Goal: Task Accomplishment & Management: Complete application form

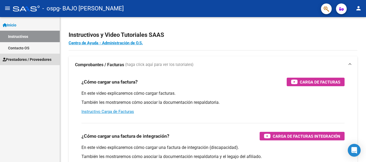
click at [33, 58] on span "Prestadores / Proveedores" at bounding box center [27, 60] width 49 height 6
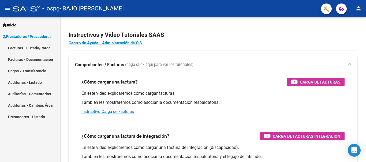
click at [37, 46] on link "Facturas - Listado/Carga" at bounding box center [30, 48] width 60 height 12
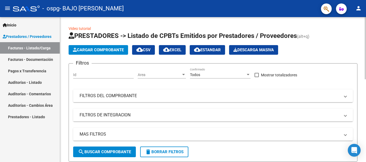
click at [118, 51] on span "Cargar Comprobante" at bounding box center [98, 50] width 51 height 5
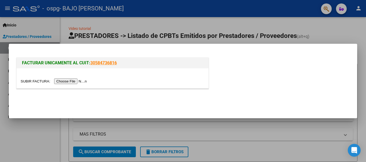
click at [75, 82] on input "file" at bounding box center [55, 82] width 68 height 6
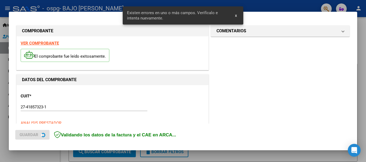
scroll to position [134, 0]
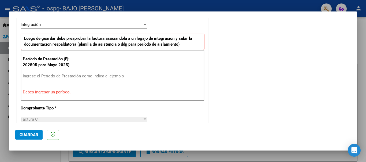
click at [57, 75] on input "Ingrese el Período de Prestación como indica el ejemplo" at bounding box center [85, 76] width 124 height 5
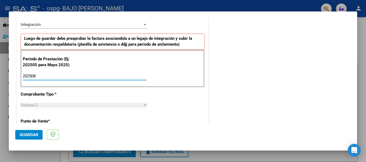
type input "202508"
click at [35, 135] on span "Guardar" at bounding box center [29, 135] width 19 height 5
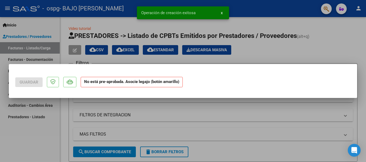
scroll to position [0, 0]
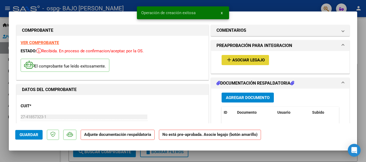
click at [237, 59] on span "Asociar Legajo" at bounding box center [248, 60] width 32 height 5
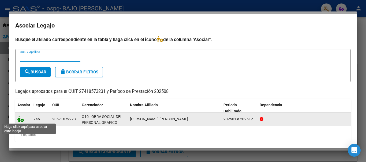
click at [23, 120] on icon at bounding box center [20, 119] width 6 height 6
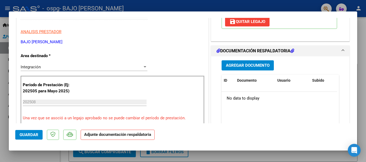
scroll to position [116, 0]
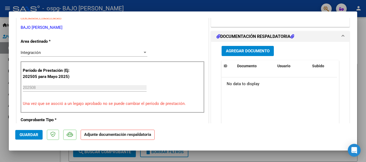
click at [249, 53] on button "Agregar Documento" at bounding box center [247, 51] width 52 height 10
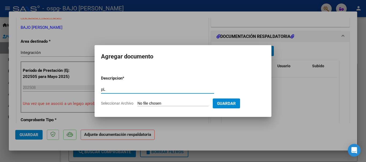
type input "p"
type input "A"
type input "PLANILLA ASISTENCIA"
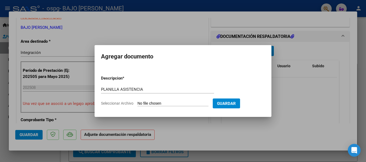
click at [122, 104] on span "Seleccionar Archivo" at bounding box center [117, 103] width 32 height 4
click at [137, 104] on input "Seleccionar Archivo" at bounding box center [172, 103] width 71 height 5
type input "C:\fakepath\Archivo_escaneado_20250908-1151.pdf"
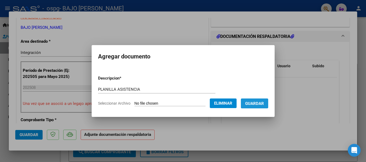
click at [259, 105] on span "Guardar" at bounding box center [254, 103] width 19 height 5
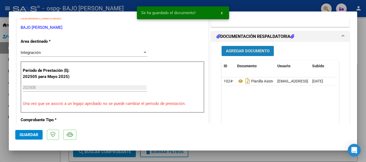
click at [253, 56] on button "Agregar Documento" at bounding box center [247, 51] width 52 height 10
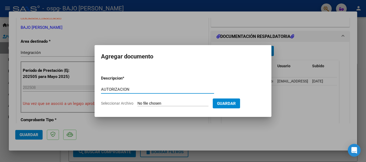
type input "AUTORIZACION"
click at [154, 104] on input "Seleccionar Archivo" at bounding box center [172, 103] width 71 height 5
type input "C:\fakepath\Copia de Copia de Autorización.pdf"
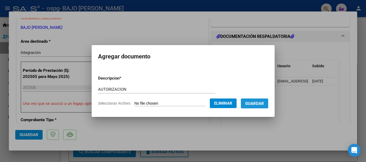
click at [258, 104] on span "Guardar" at bounding box center [254, 103] width 19 height 5
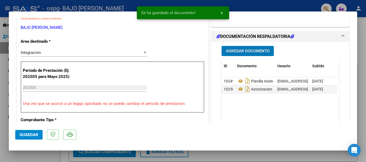
click at [19, 135] on button "Guardar" at bounding box center [28, 135] width 27 height 10
click at [24, 135] on span "Guardar" at bounding box center [29, 135] width 19 height 5
